Goal: Information Seeking & Learning: Compare options

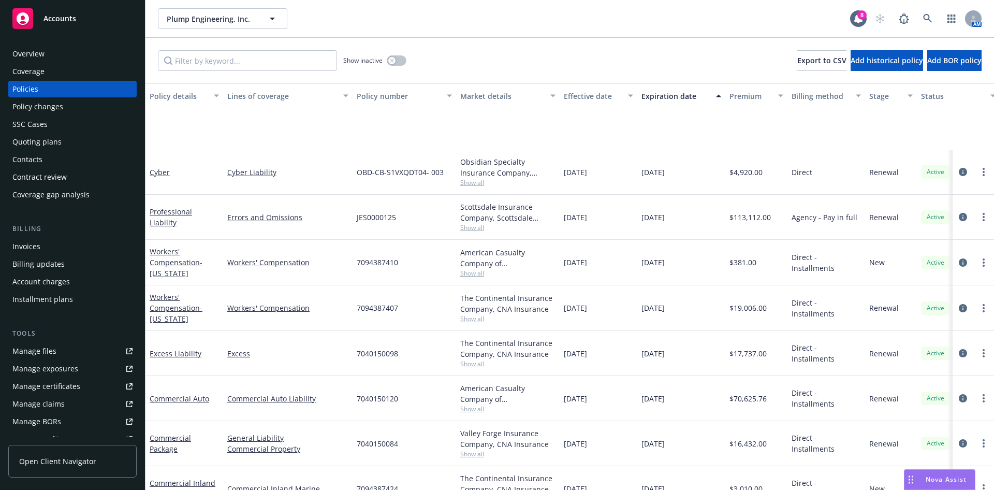
scroll to position [122, 0]
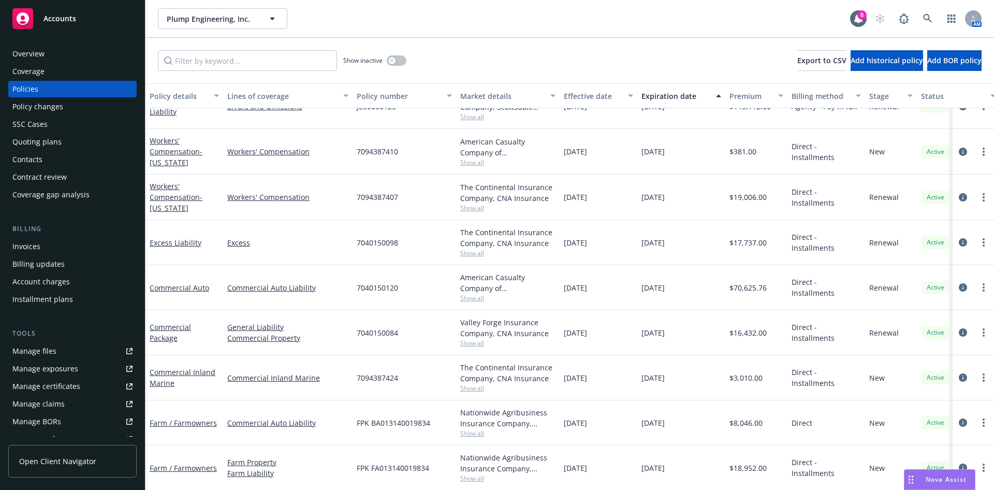
click at [477, 158] on span "Show all" at bounding box center [507, 162] width 95 height 9
click at [412, 316] on div "7040150084" at bounding box center [405, 332] width 104 height 45
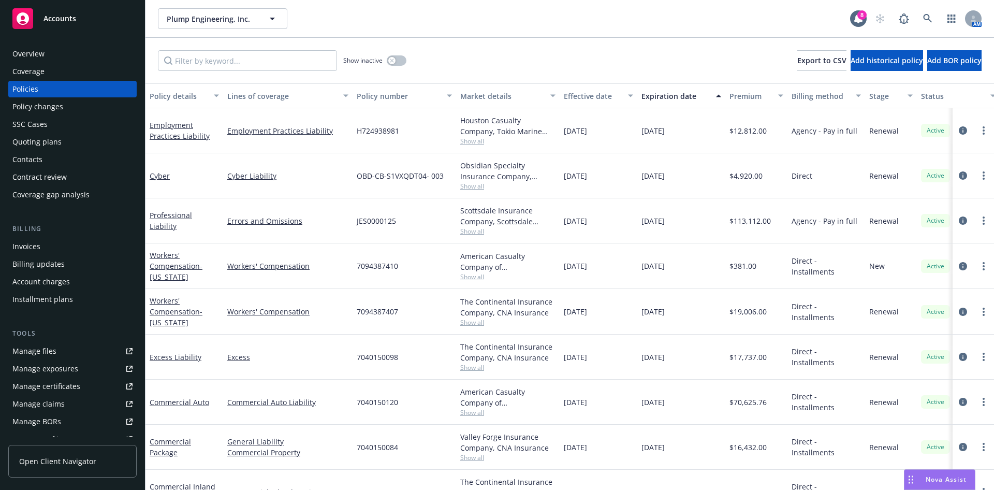
scroll to position [0, 0]
click at [478, 184] on span "Show all" at bounding box center [507, 186] width 95 height 9
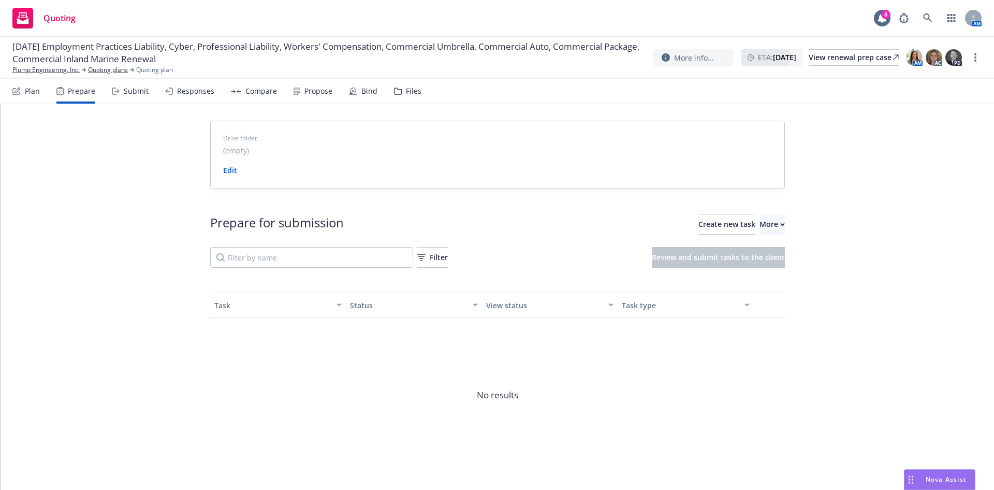
click at [191, 95] on div "Responses" at bounding box center [195, 91] width 37 height 8
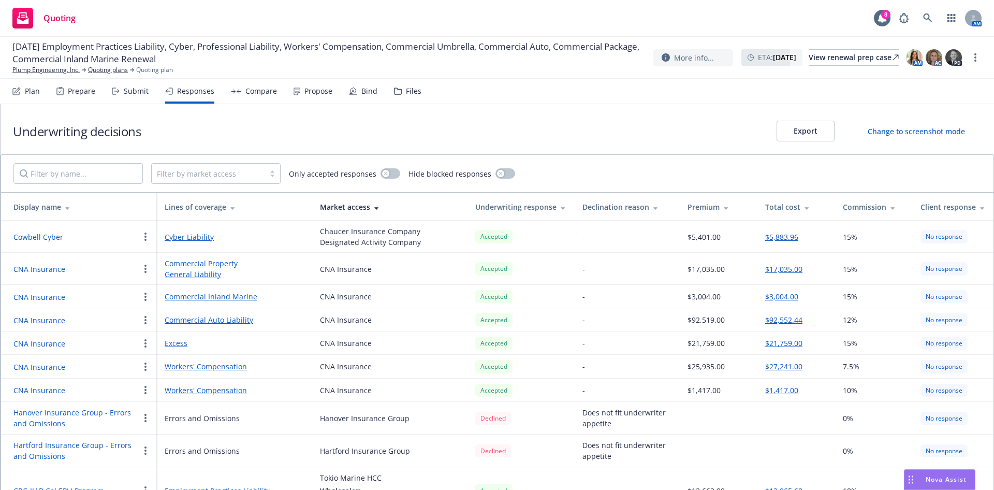
click at [205, 207] on div "Lines of coverage" at bounding box center [234, 206] width 139 height 11
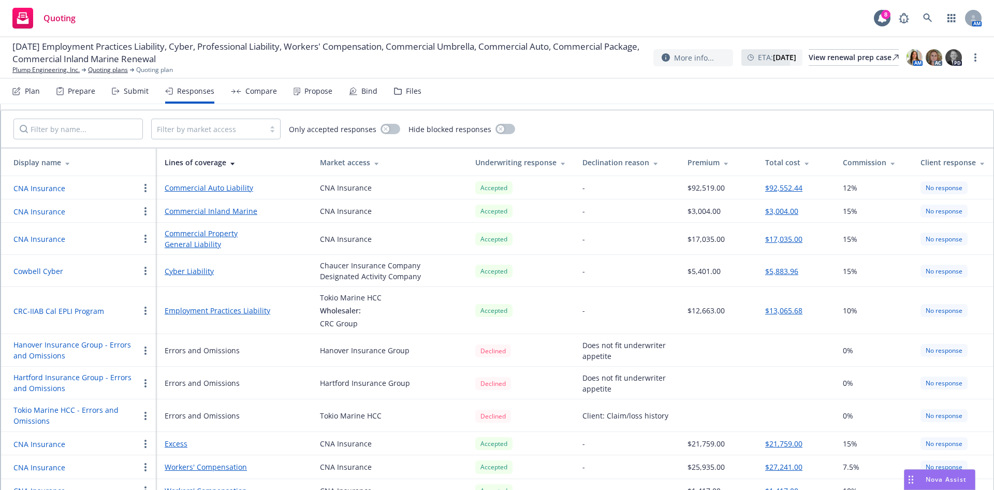
scroll to position [57, 0]
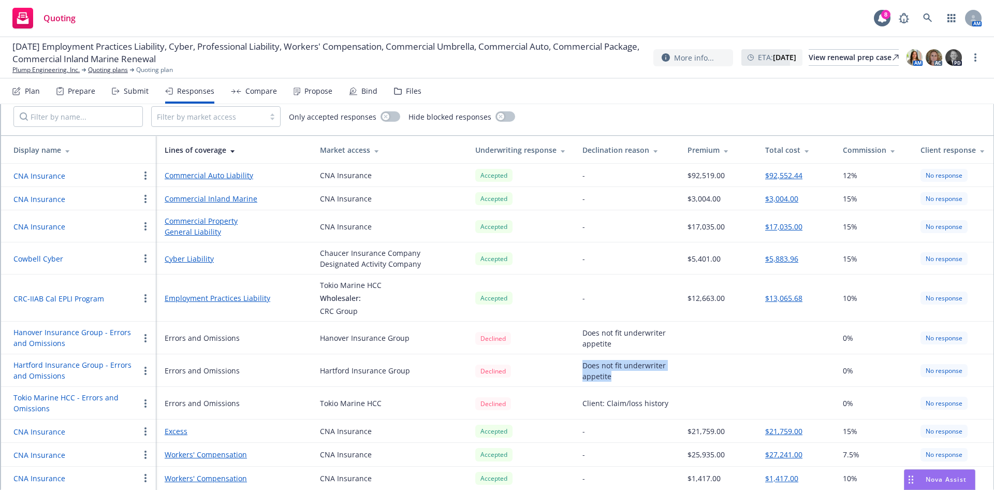
drag, startPoint x: 650, startPoint y: 378, endPoint x: 581, endPoint y: 369, distance: 69.5
click at [582, 369] on div "Does not fit underwriter appetite" at bounding box center [626, 371] width 89 height 22
copy div "Does not fit underwriter appetite"
drag, startPoint x: 606, startPoint y: 411, endPoint x: 605, endPoint y: 399, distance: 11.4
click at [605, 399] on div "Client: Claim/loss history" at bounding box center [625, 403] width 86 height 11
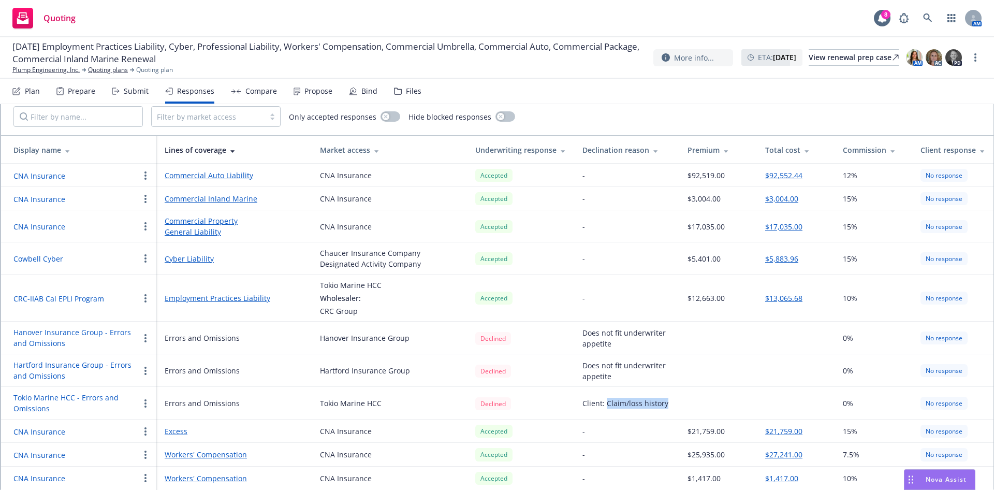
copy div "Claim/loss history"
click at [136, 91] on div "Submit" at bounding box center [136, 91] width 25 height 8
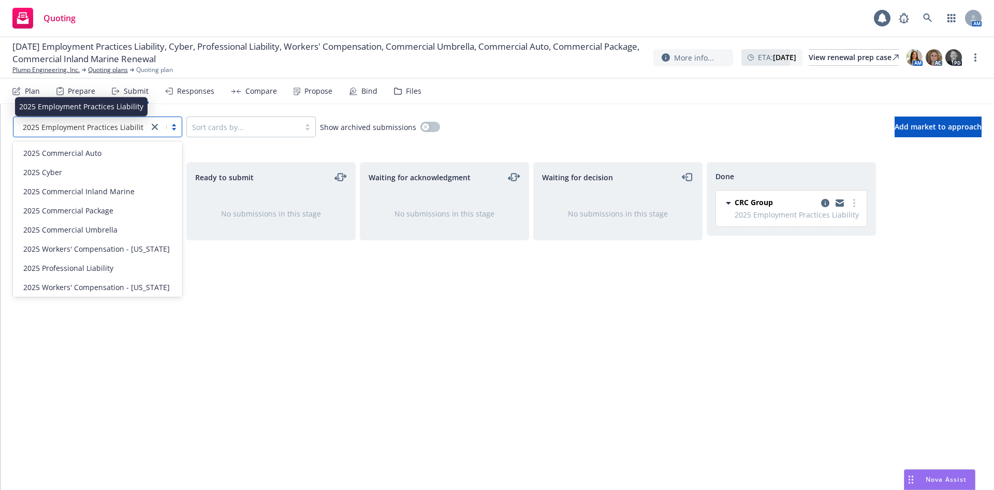
click at [98, 131] on span "2025 Employment Practices Liability" at bounding box center [85, 127] width 124 height 11
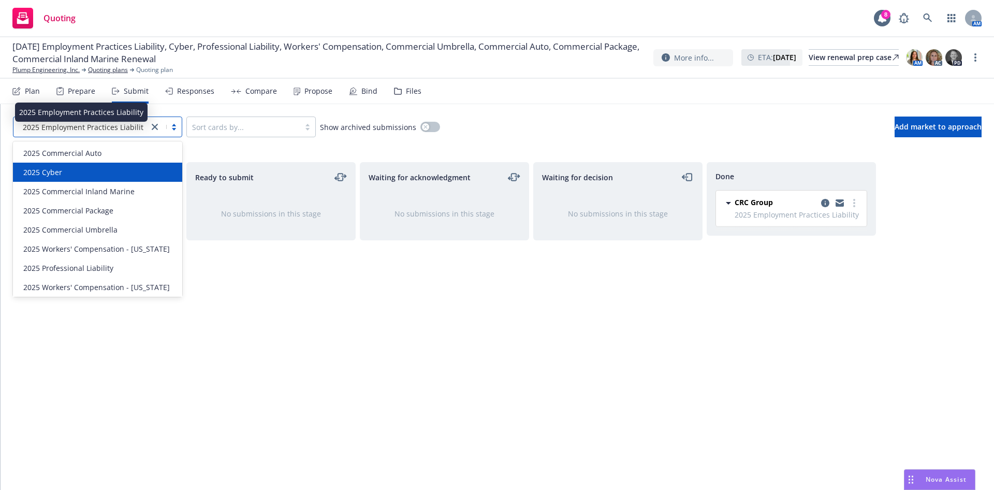
click at [77, 170] on div "2025 Cyber" at bounding box center [97, 172] width 157 height 11
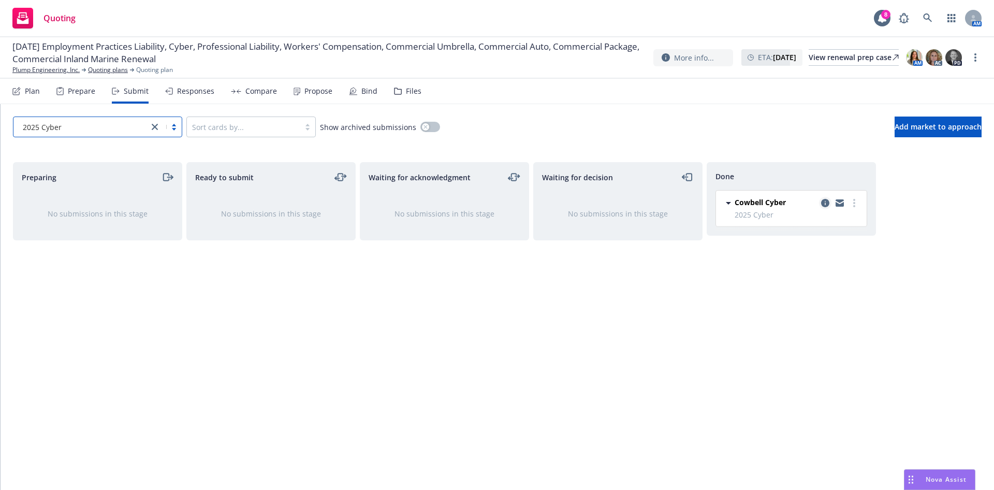
click at [822, 199] on icon "copy logging email" at bounding box center [825, 203] width 8 height 8
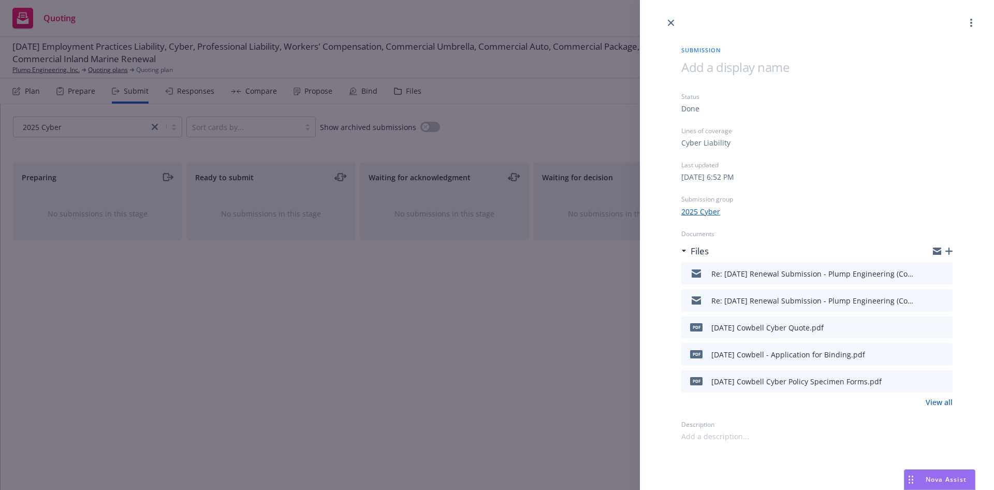
click at [946, 328] on icon "preview file" at bounding box center [942, 326] width 9 height 7
click at [672, 21] on icon "close" at bounding box center [671, 23] width 6 height 6
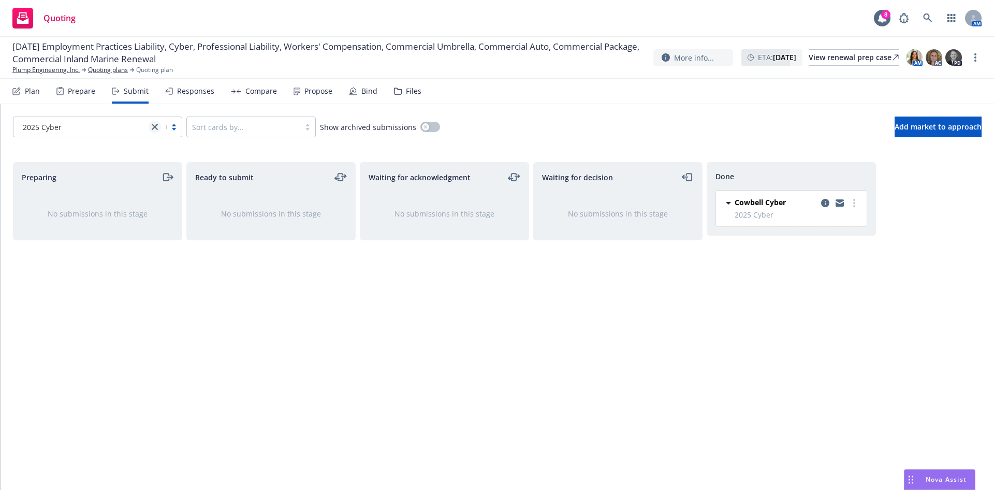
click at [156, 129] on icon "close" at bounding box center [155, 127] width 6 height 6
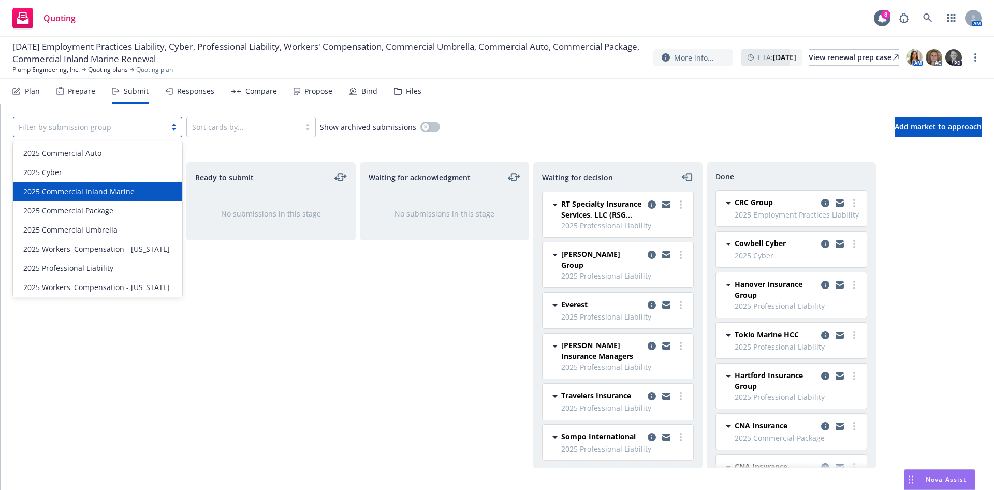
click at [126, 189] on span "2025 Commercial Inland Marine" at bounding box center [78, 191] width 111 height 11
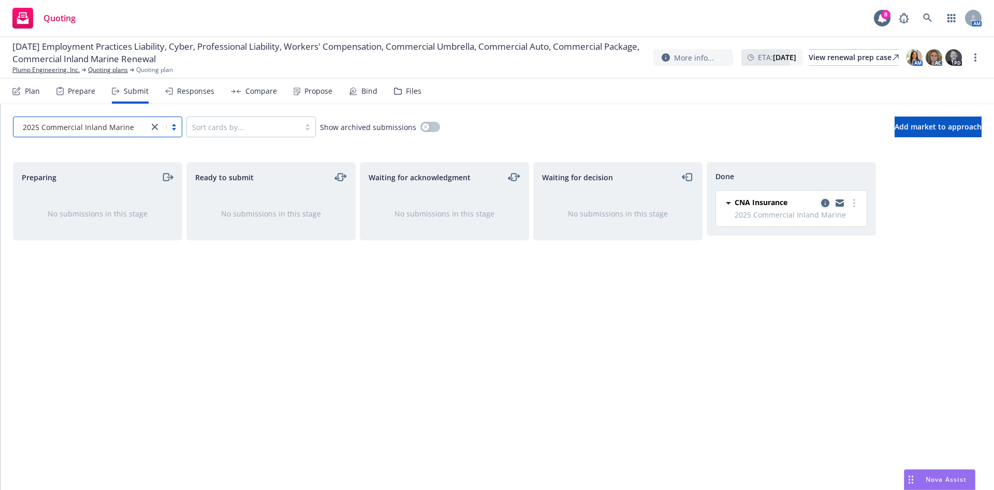
click at [825, 203] on icon "copy logging email" at bounding box center [825, 203] width 8 height 8
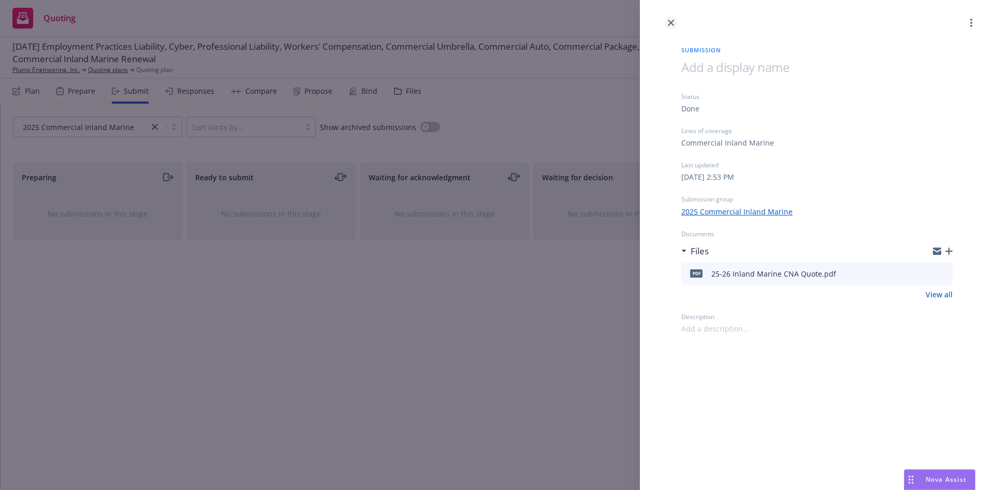
click at [676, 21] on link "close" at bounding box center [671, 23] width 12 height 12
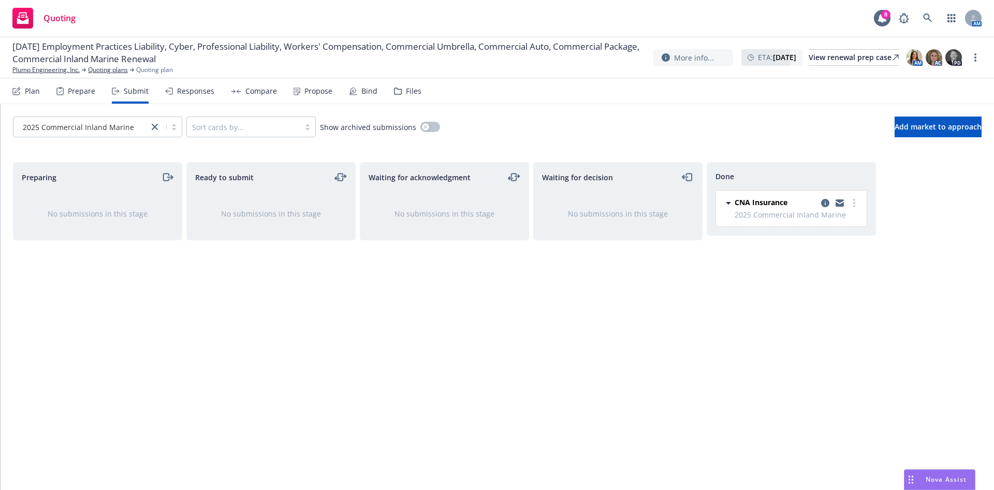
click at [202, 96] on div "Responses" at bounding box center [189, 91] width 49 height 25
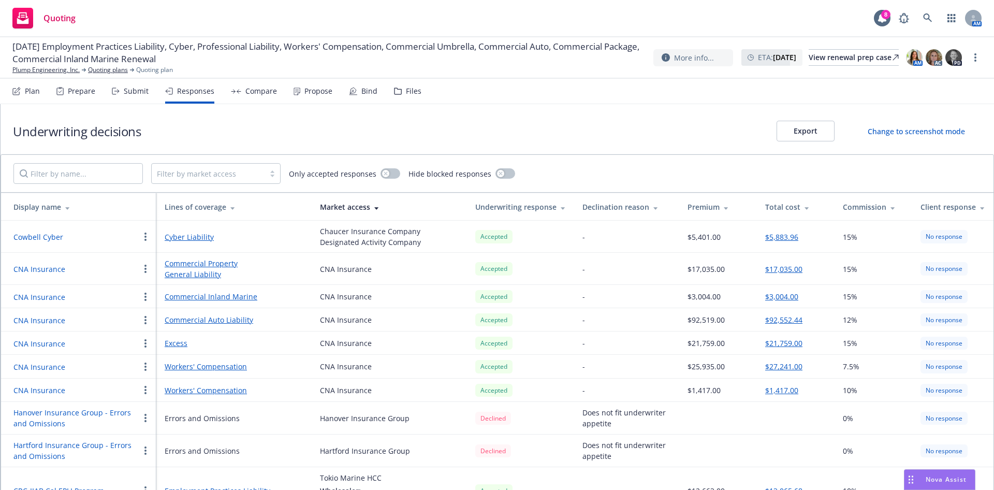
click at [255, 92] on div "Compare" at bounding box center [261, 91] width 32 height 8
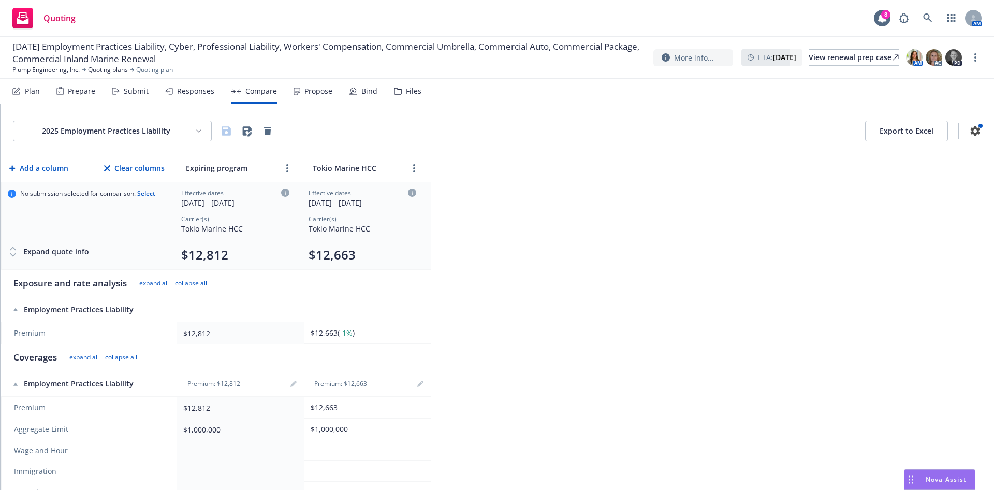
click at [187, 128] on html "Quoting 8 AM [DATE] Employment Practices Liability, Cyber, Professional Liabili…" at bounding box center [497, 245] width 994 height 490
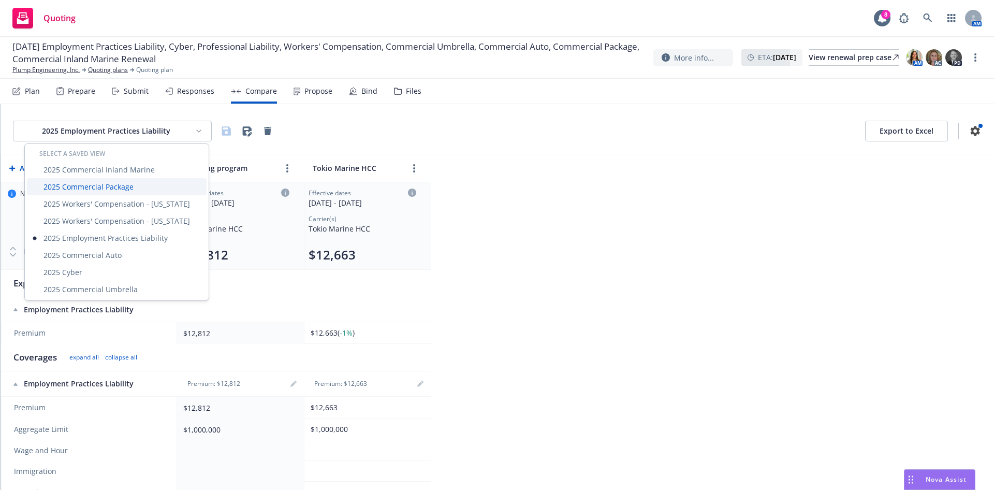
click at [129, 178] on div "2025 Commercial Package" at bounding box center [117, 186] width 180 height 17
click at [147, 133] on html "Quoting 8 AM [DATE] Employment Practices Liability, Cyber, Professional Liabili…" at bounding box center [497, 245] width 994 height 490
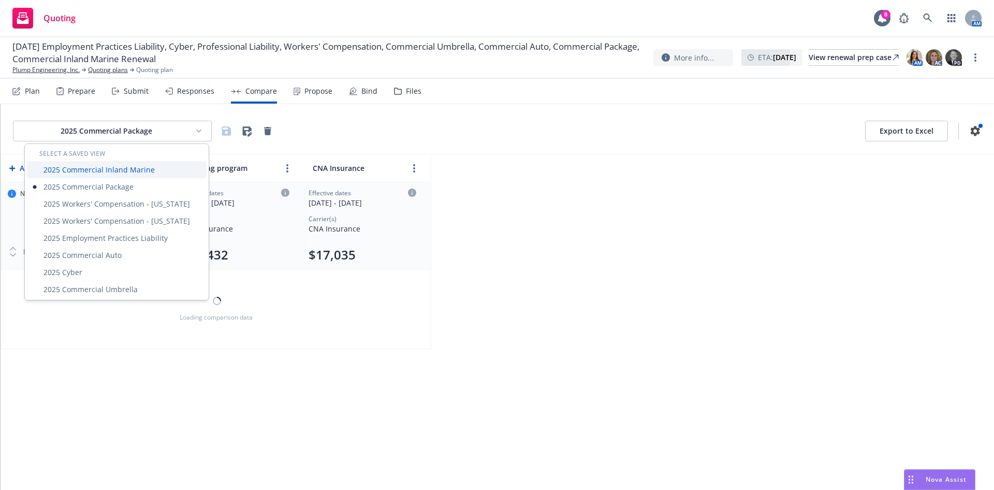
click at [137, 173] on div "2025 Commercial Inland Marine" at bounding box center [117, 169] width 180 height 17
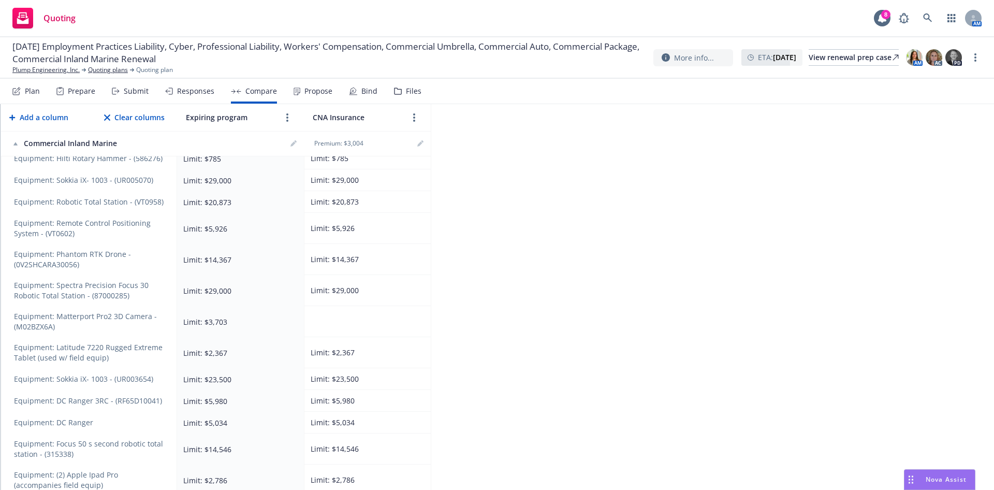
scroll to position [1222, 0]
